Goal: Information Seeking & Learning: Learn about a topic

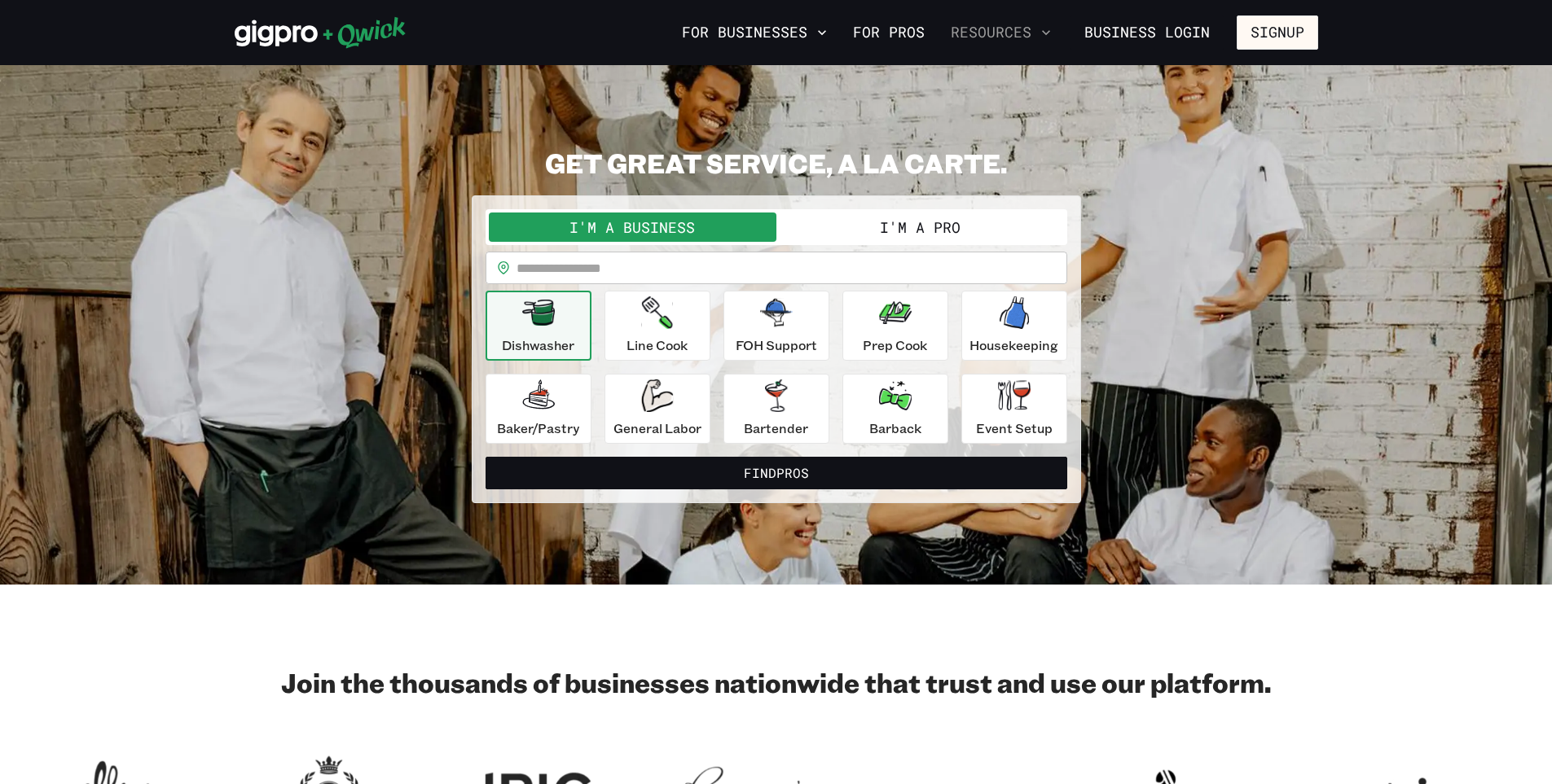
click at [1034, 37] on button "Resources" at bounding box center [1001, 32] width 113 height 27
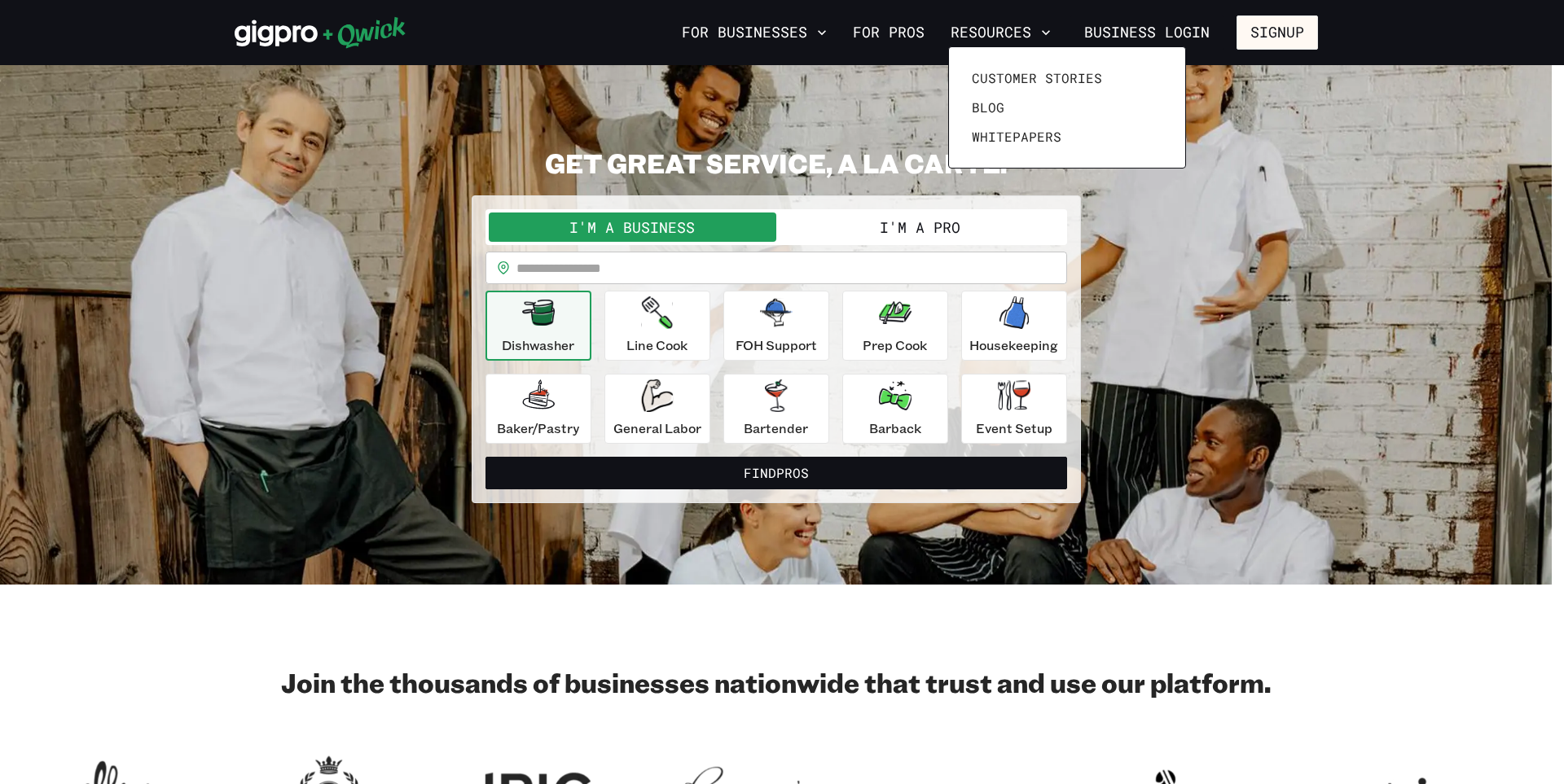
click at [1244, 62] on div at bounding box center [782, 392] width 1564 height 784
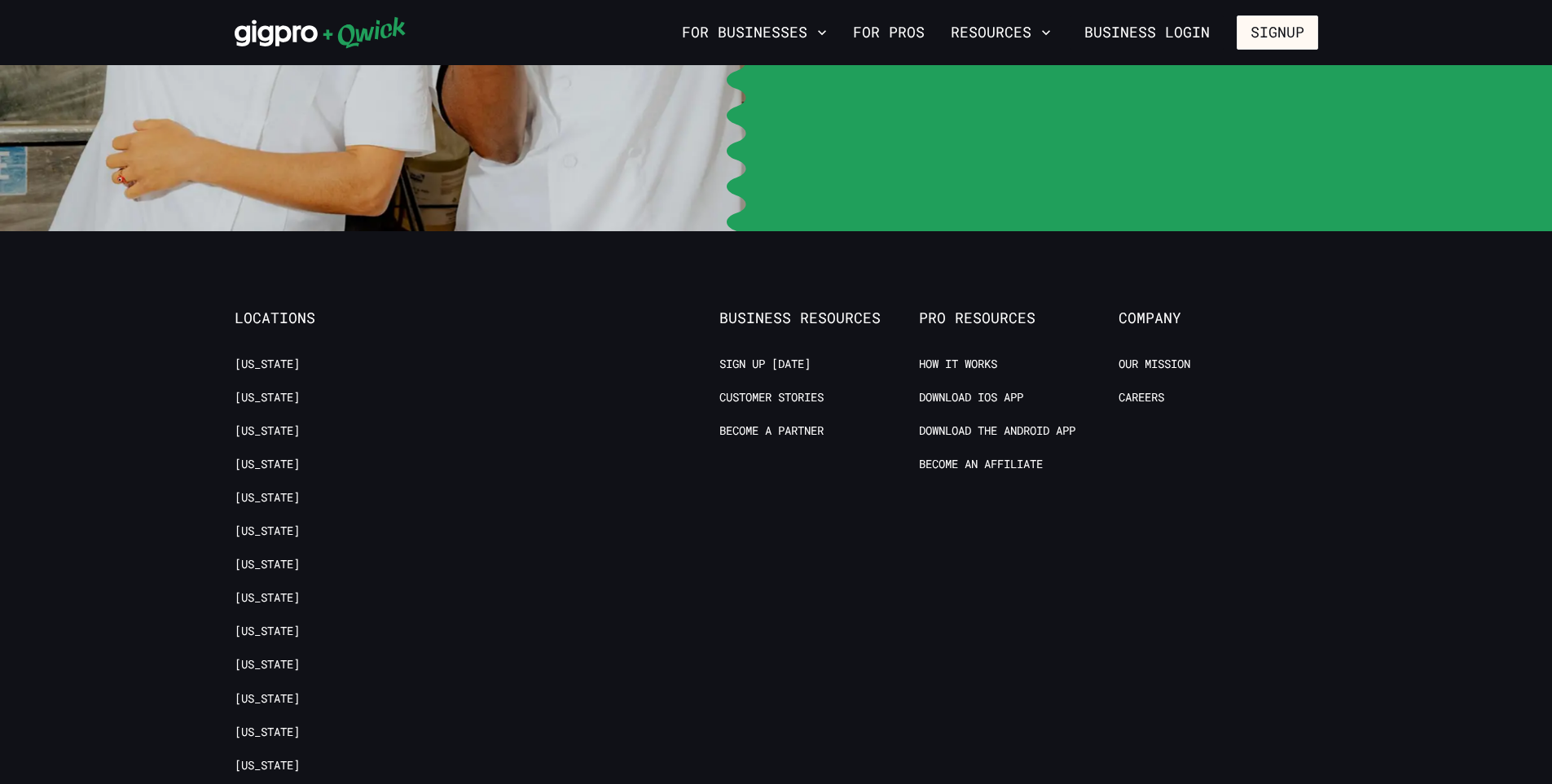
scroll to position [3256, 0]
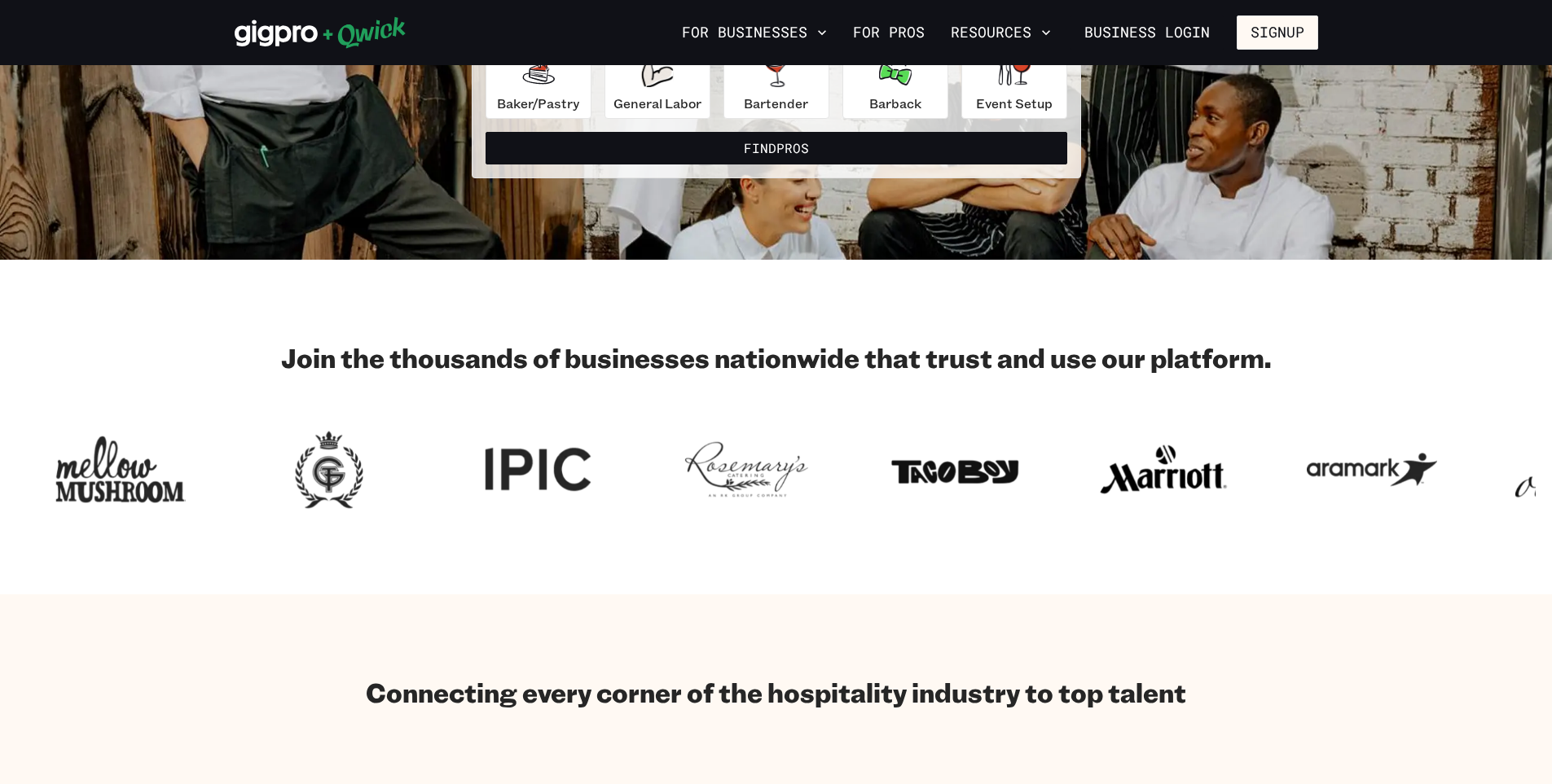
scroll to position [0, 0]
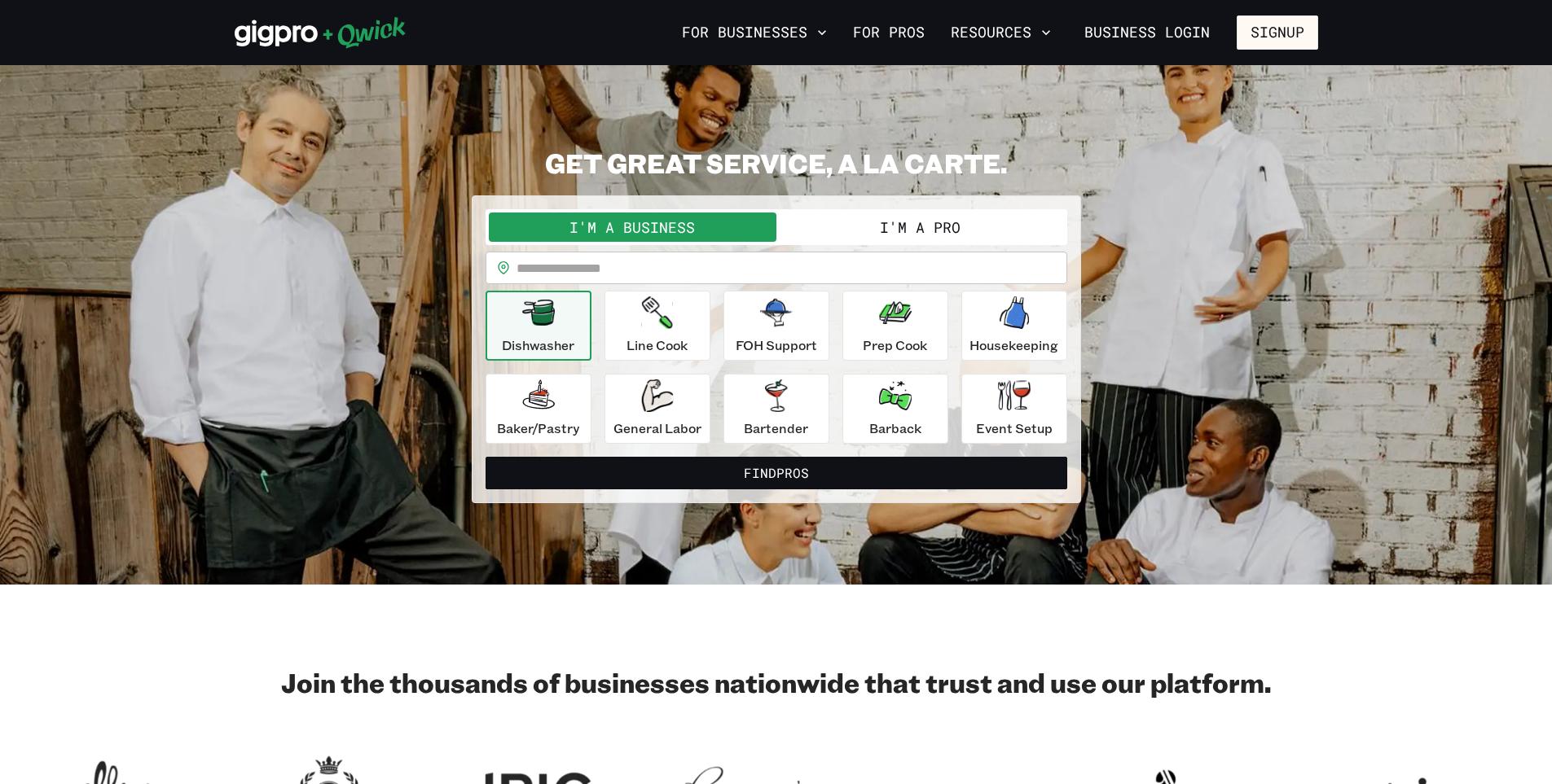
click at [254, 19] on icon at bounding box center [320, 32] width 172 height 33
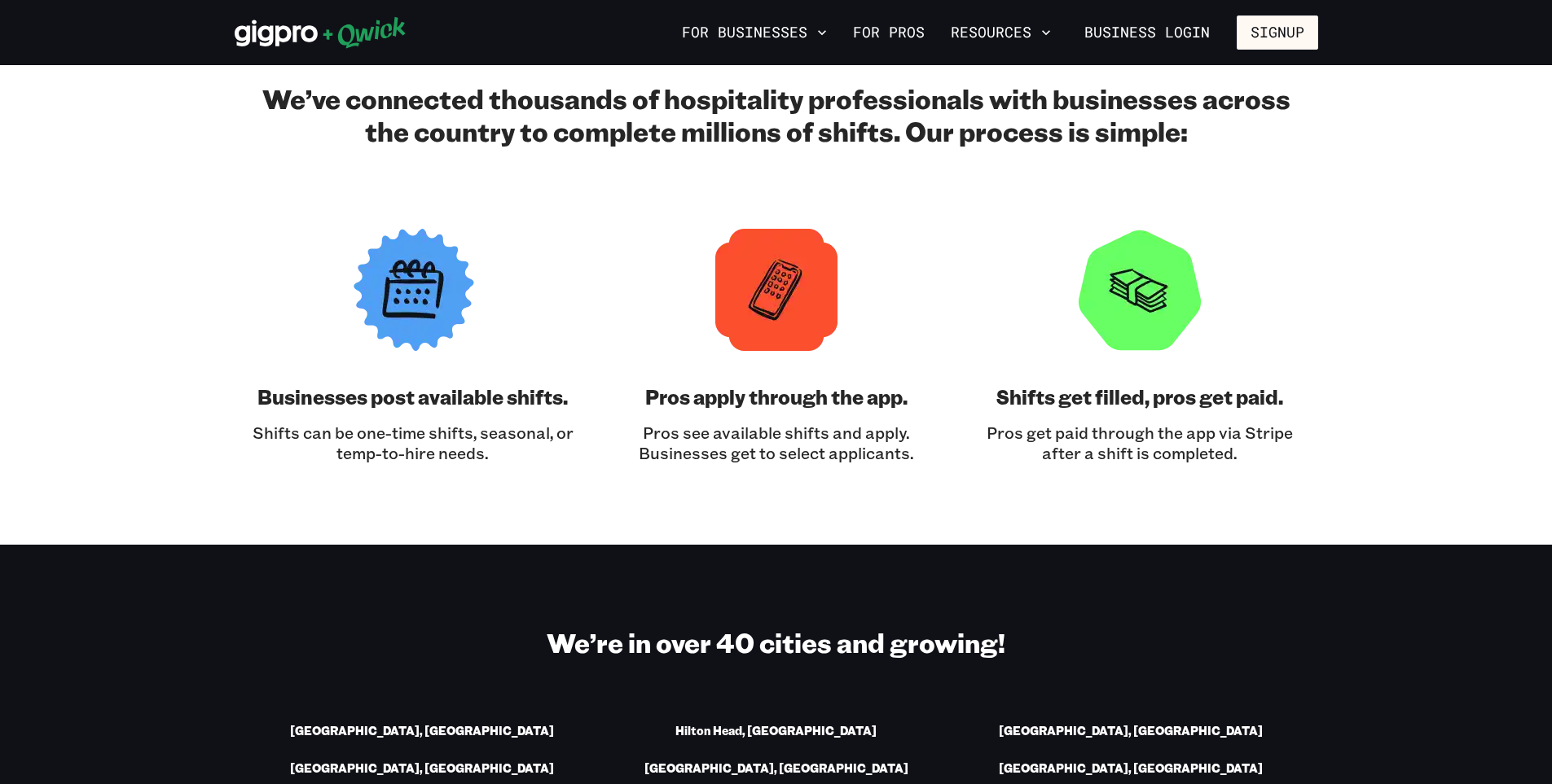
scroll to position [1384, 0]
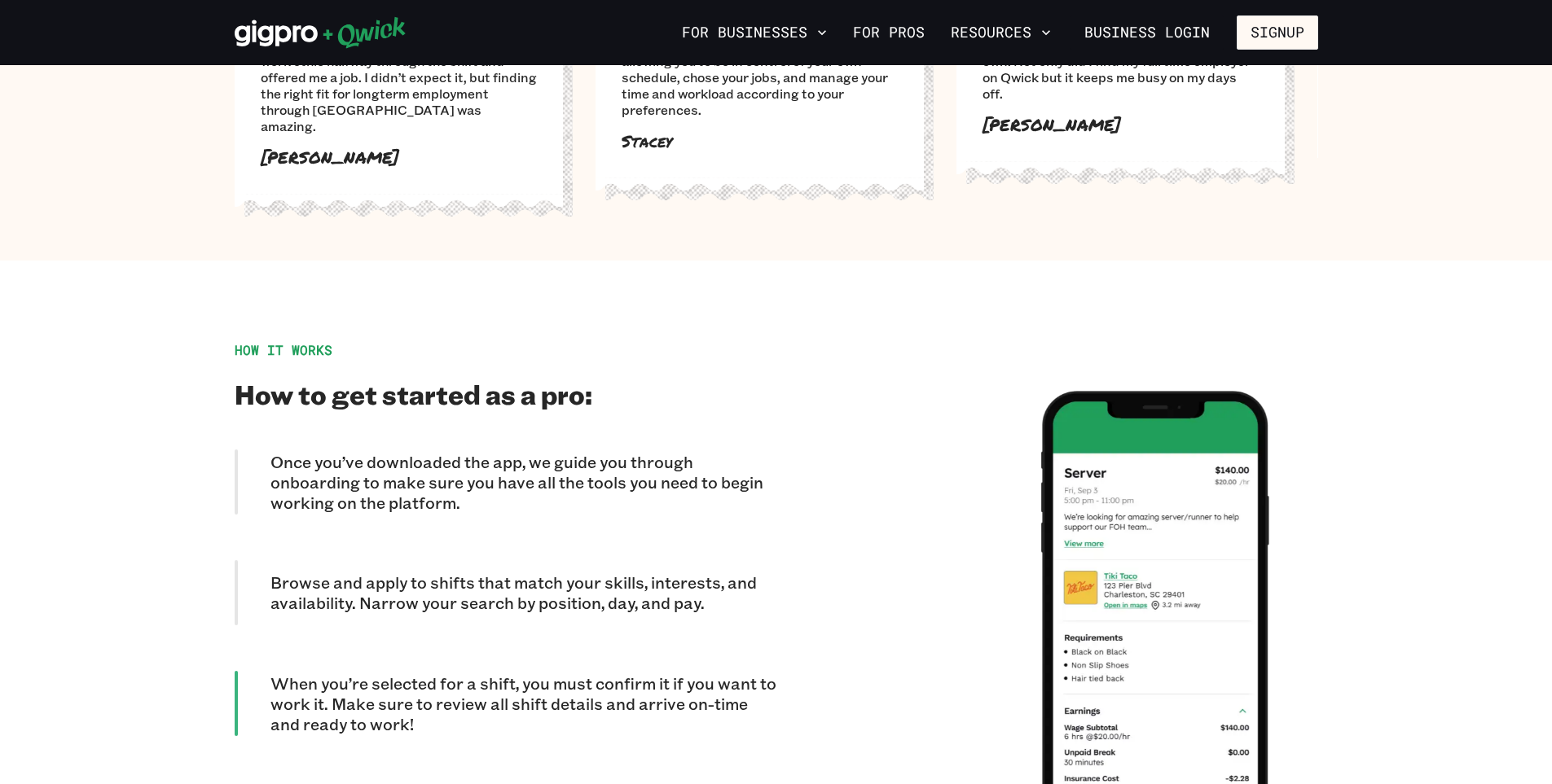
scroll to position [1344, 0]
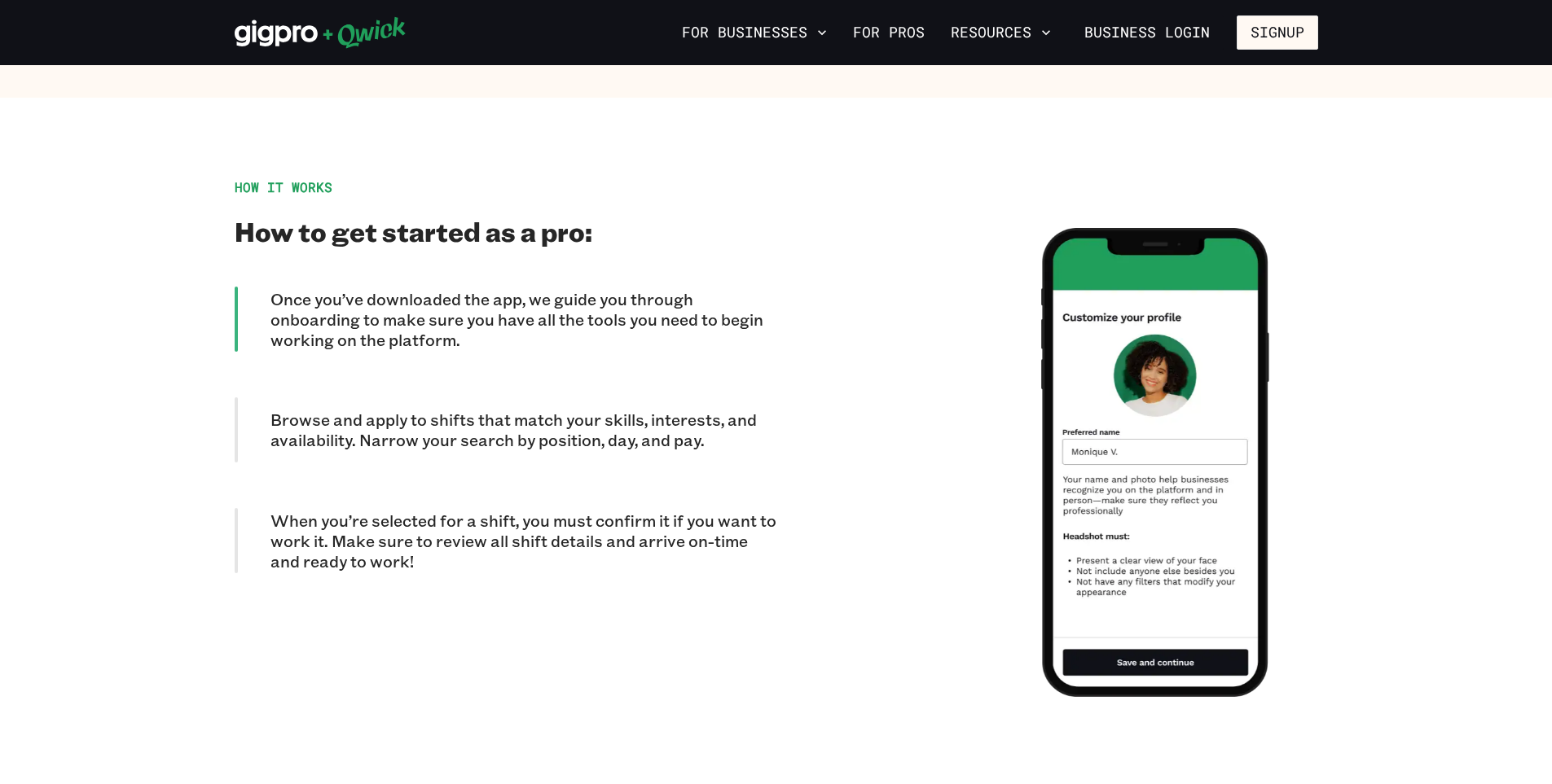
click at [545, 418] on p "Browse and apply to shifts that match your skills, interests, and availability.…" at bounding box center [524, 430] width 506 height 40
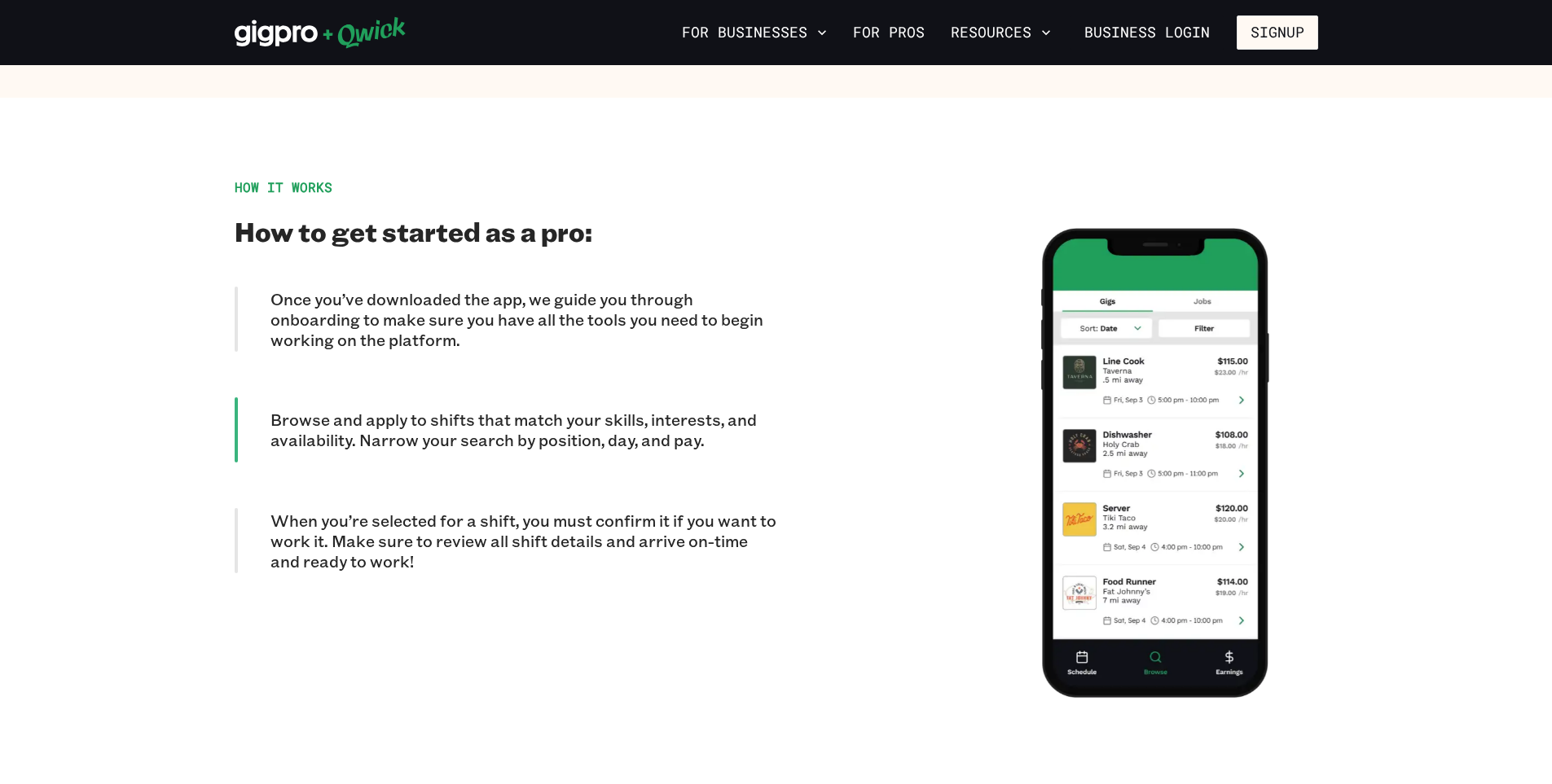
click at [524, 316] on p "Once you’ve downloaded the app, we guide you through onboarding to make sure yo…" at bounding box center [524, 319] width 506 height 61
click at [454, 253] on div "HOW IT WORKS How to get started as a pro: Once you’ve downloaded the app, we gu…" at bounding box center [505, 463] width 542 height 568
click at [453, 297] on p "Once you’ve downloaded the app, we guide you through onboarding to make sure yo…" at bounding box center [524, 319] width 506 height 61
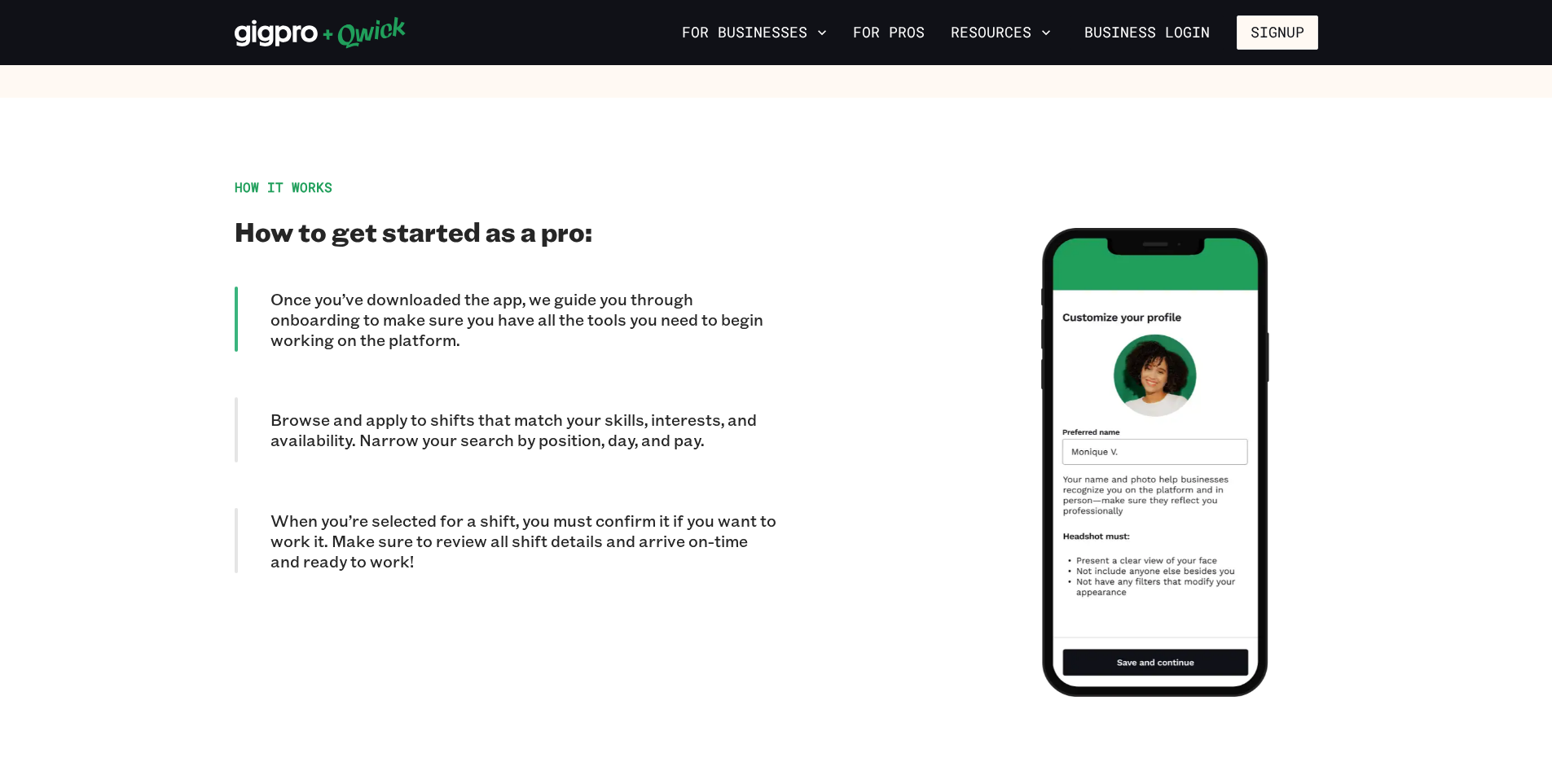
click at [938, 444] on div at bounding box center [1047, 463] width 542 height 567
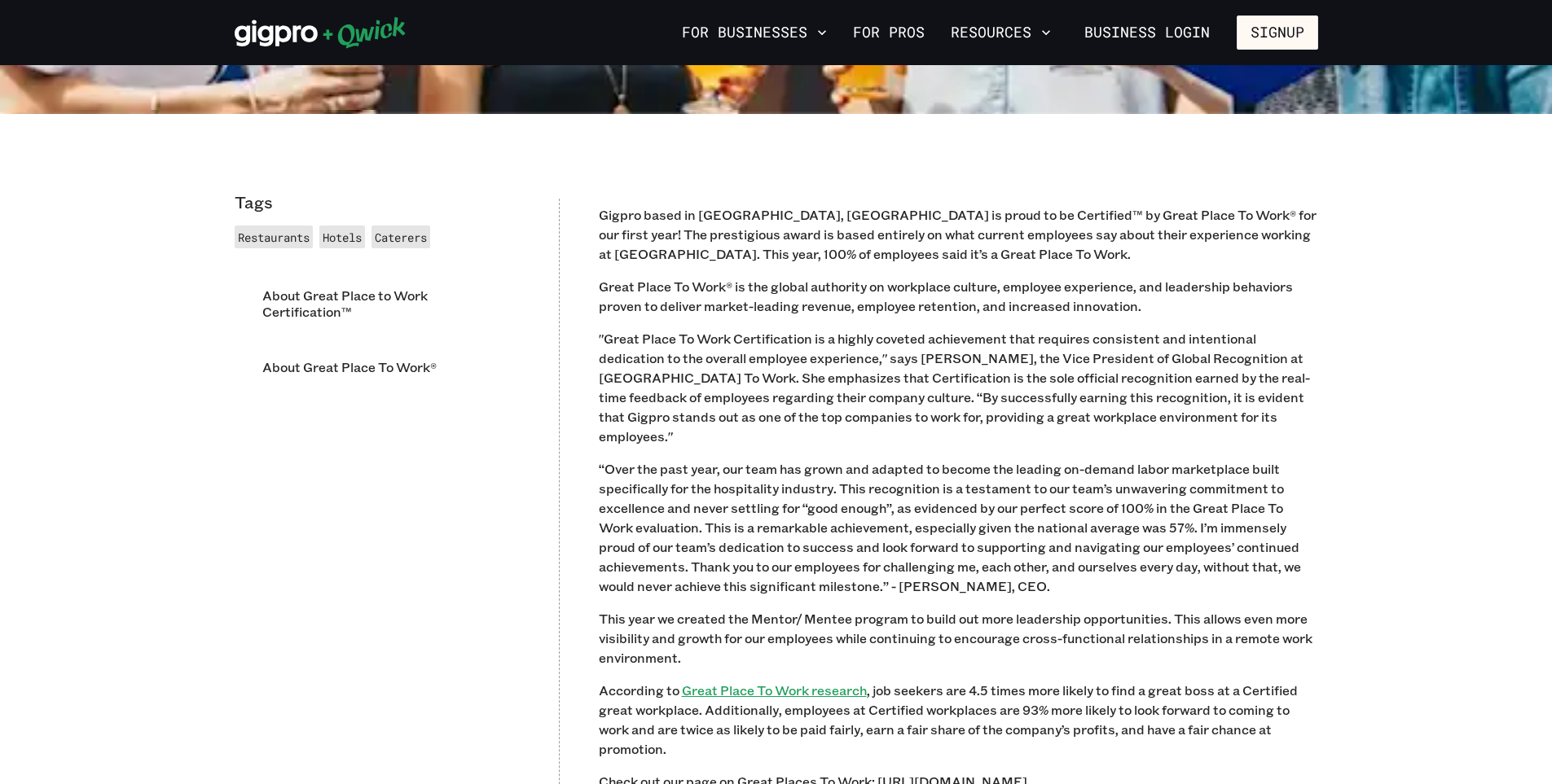
scroll to position [1058, 0]
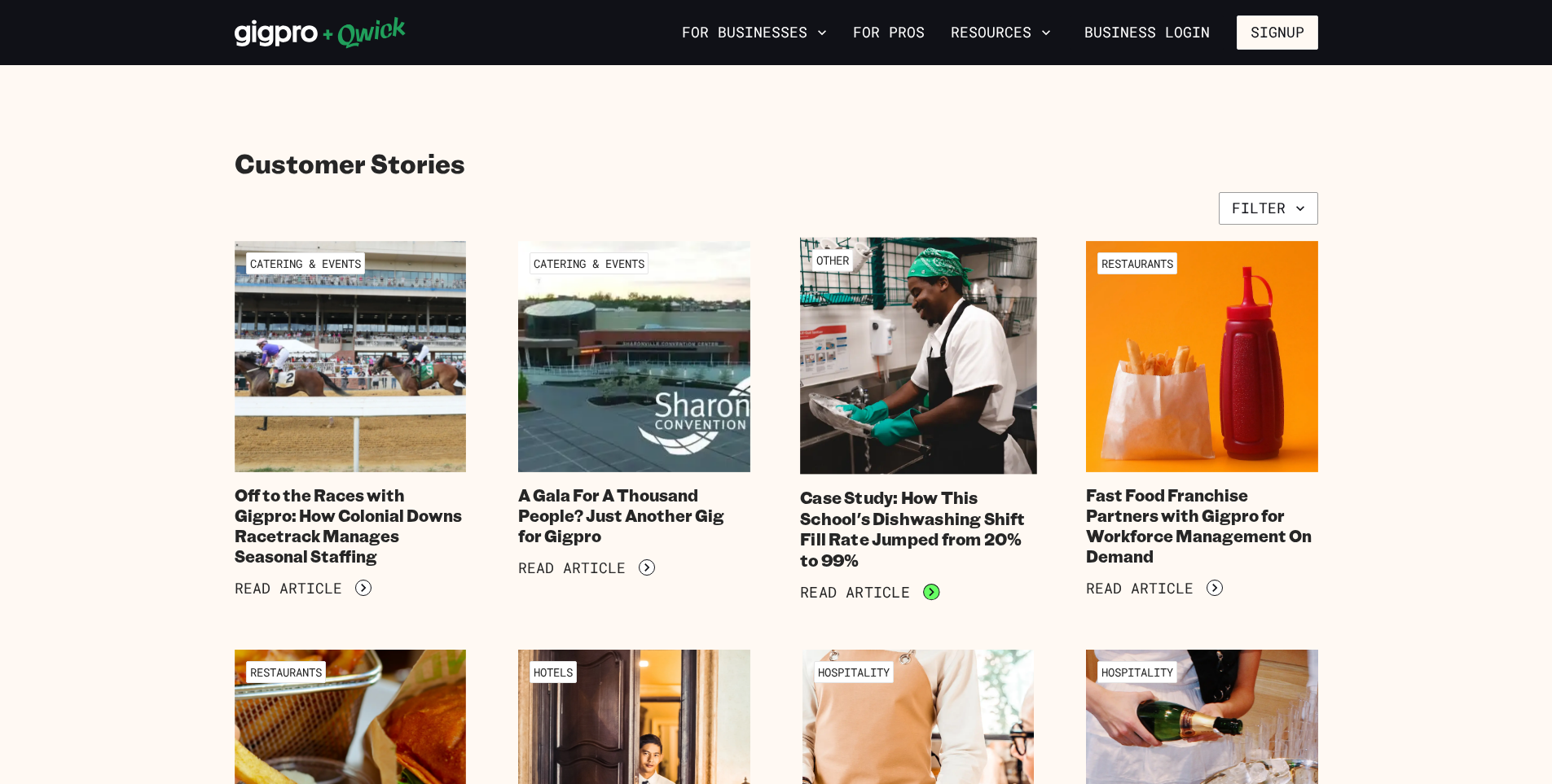
click at [929, 588] on icon "button" at bounding box center [930, 590] width 16 height 16
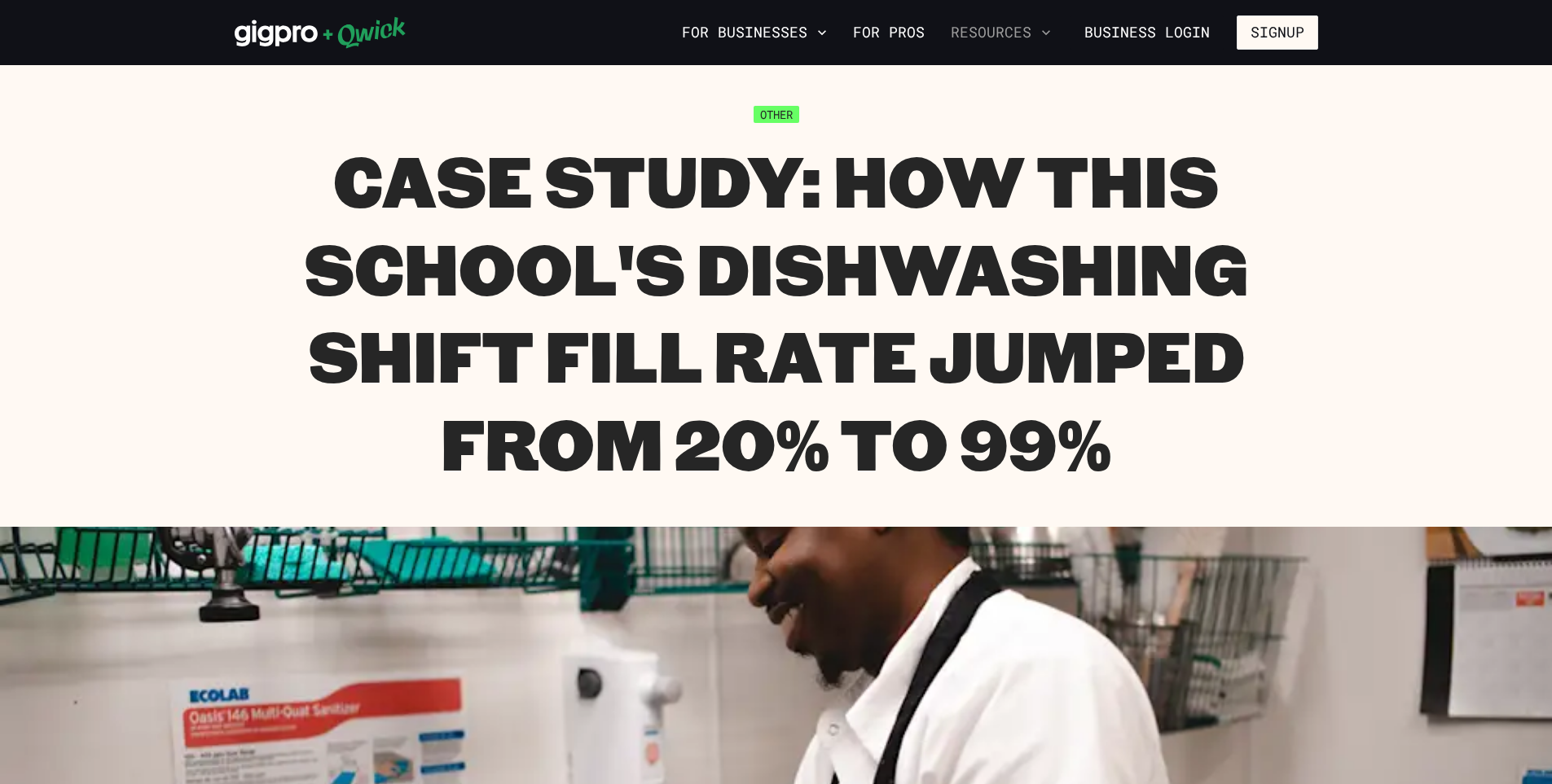
click at [976, 34] on button "Resources" at bounding box center [1001, 32] width 113 height 27
